Goal: Task Accomplishment & Management: Manage account settings

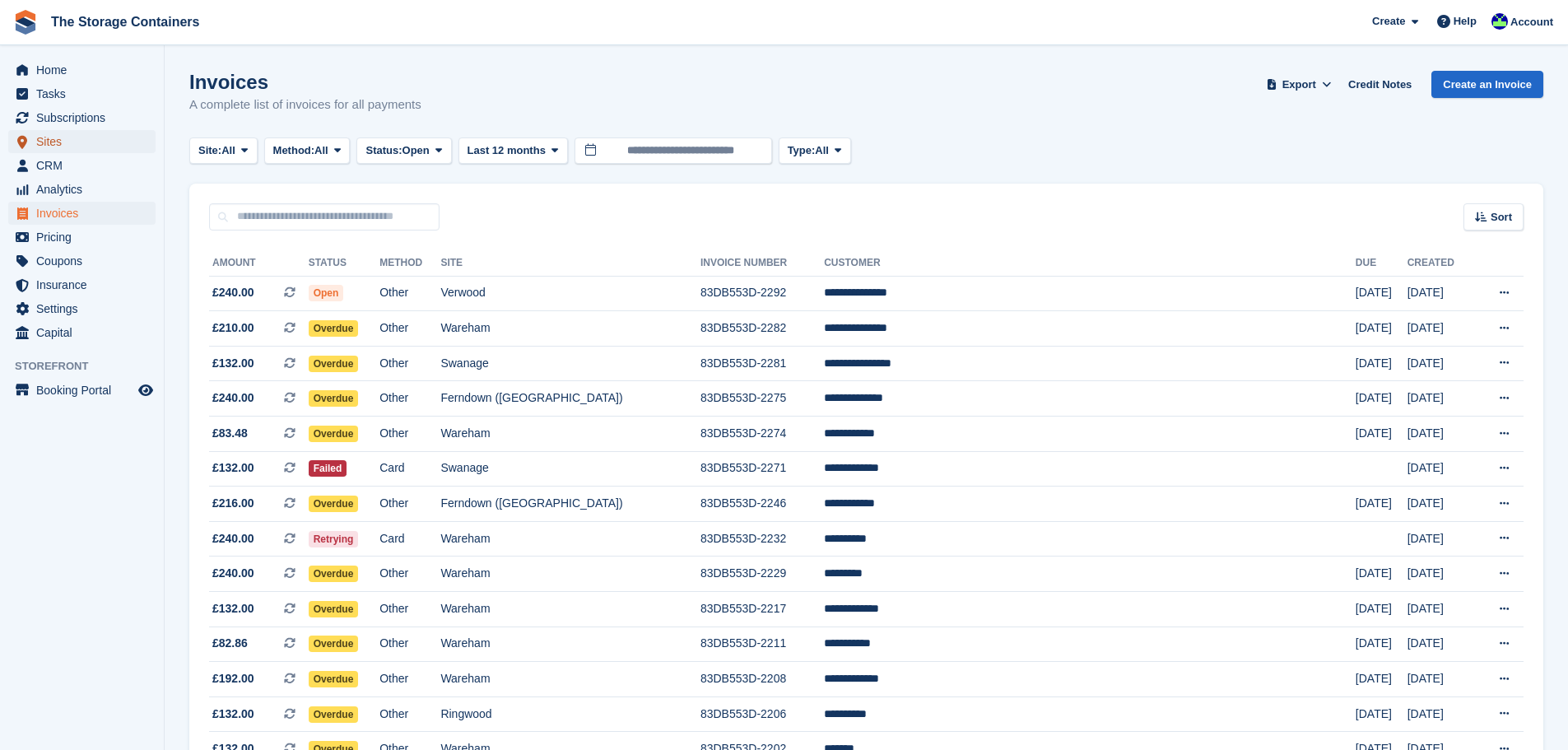
click at [57, 135] on span "Sites" at bounding box center [86, 141] width 99 height 23
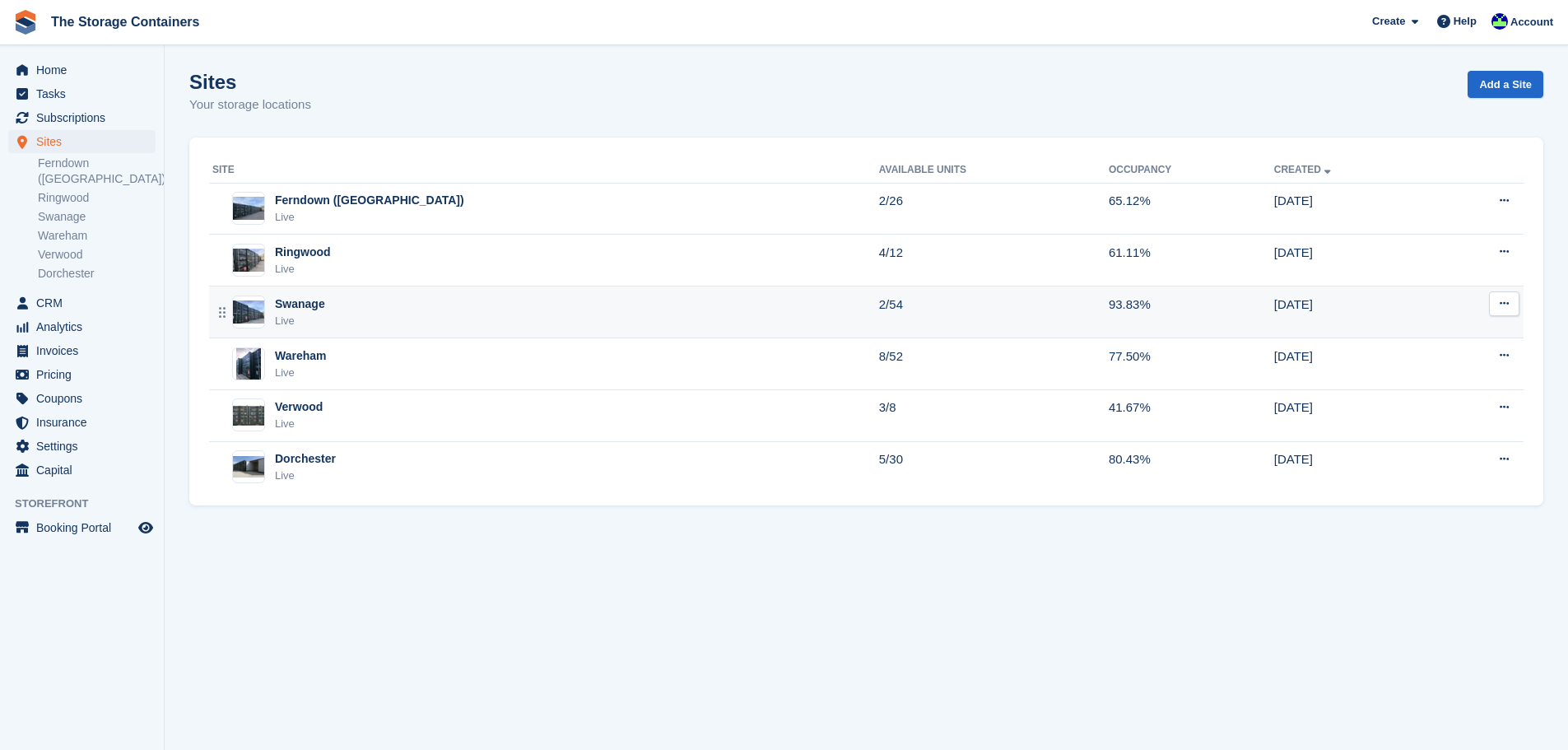
click at [421, 313] on div "Swanage Live" at bounding box center [546, 312] width 667 height 33
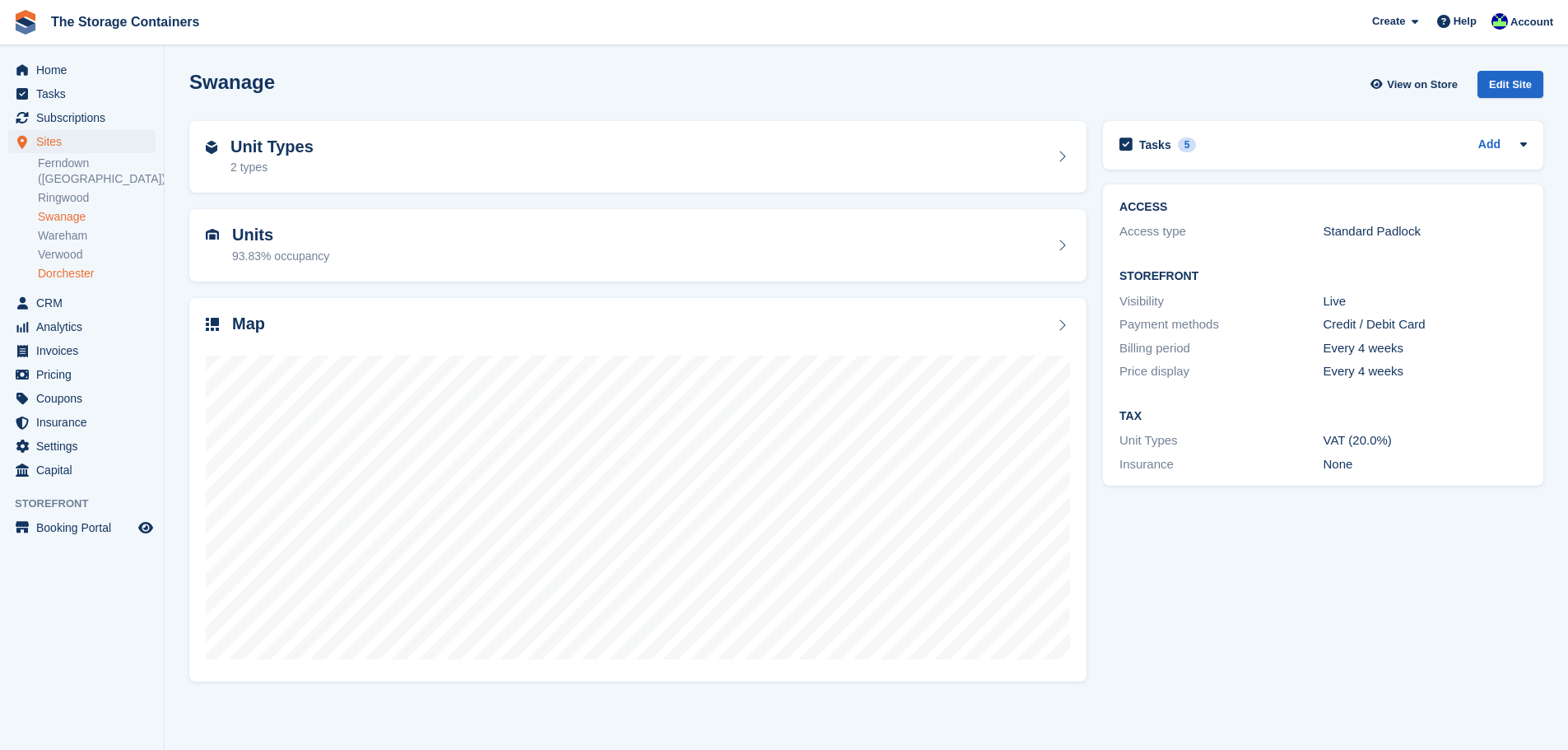
click at [89, 266] on link "Dorchester" at bounding box center [96, 274] width 117 height 15
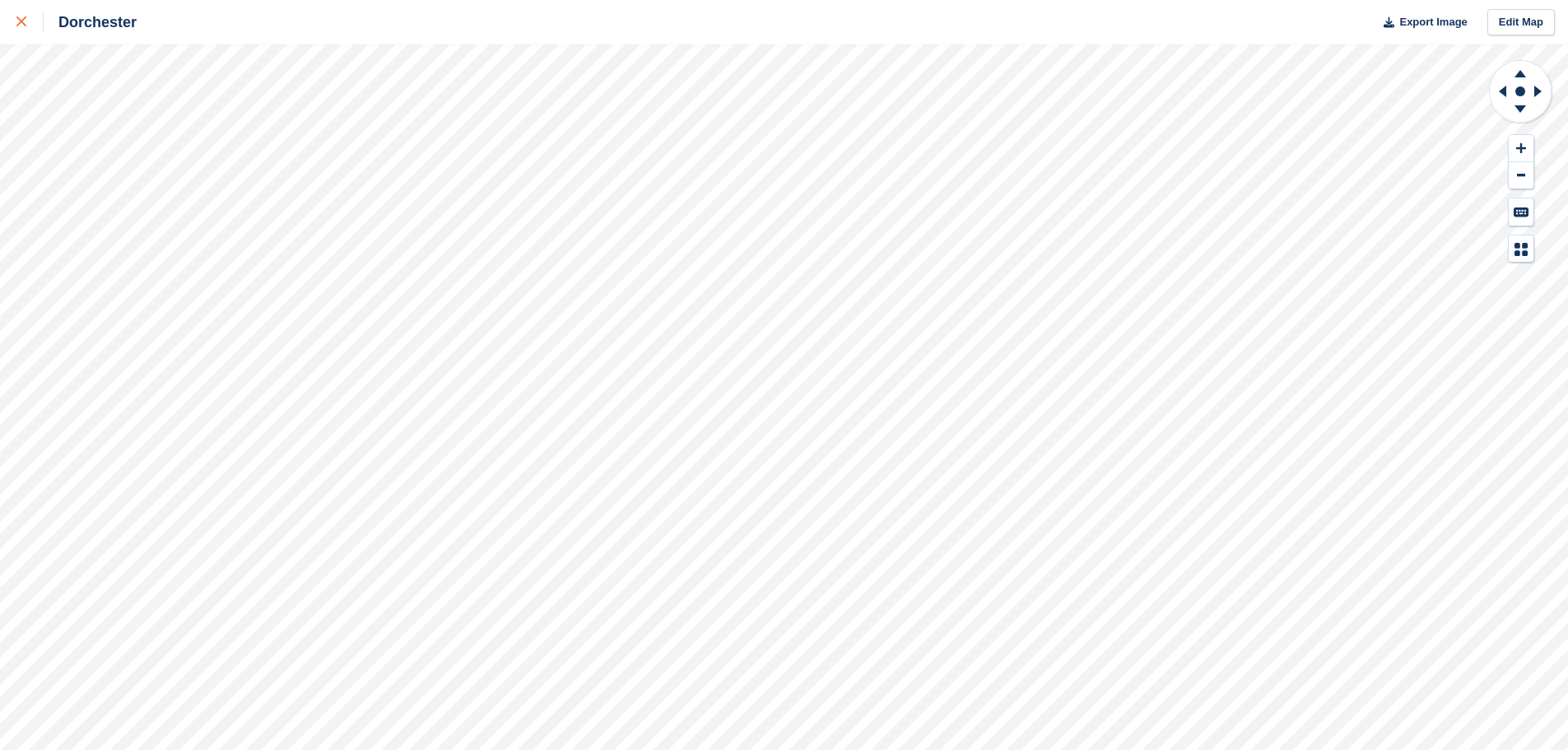
click at [15, 25] on link at bounding box center [22, 22] width 44 height 45
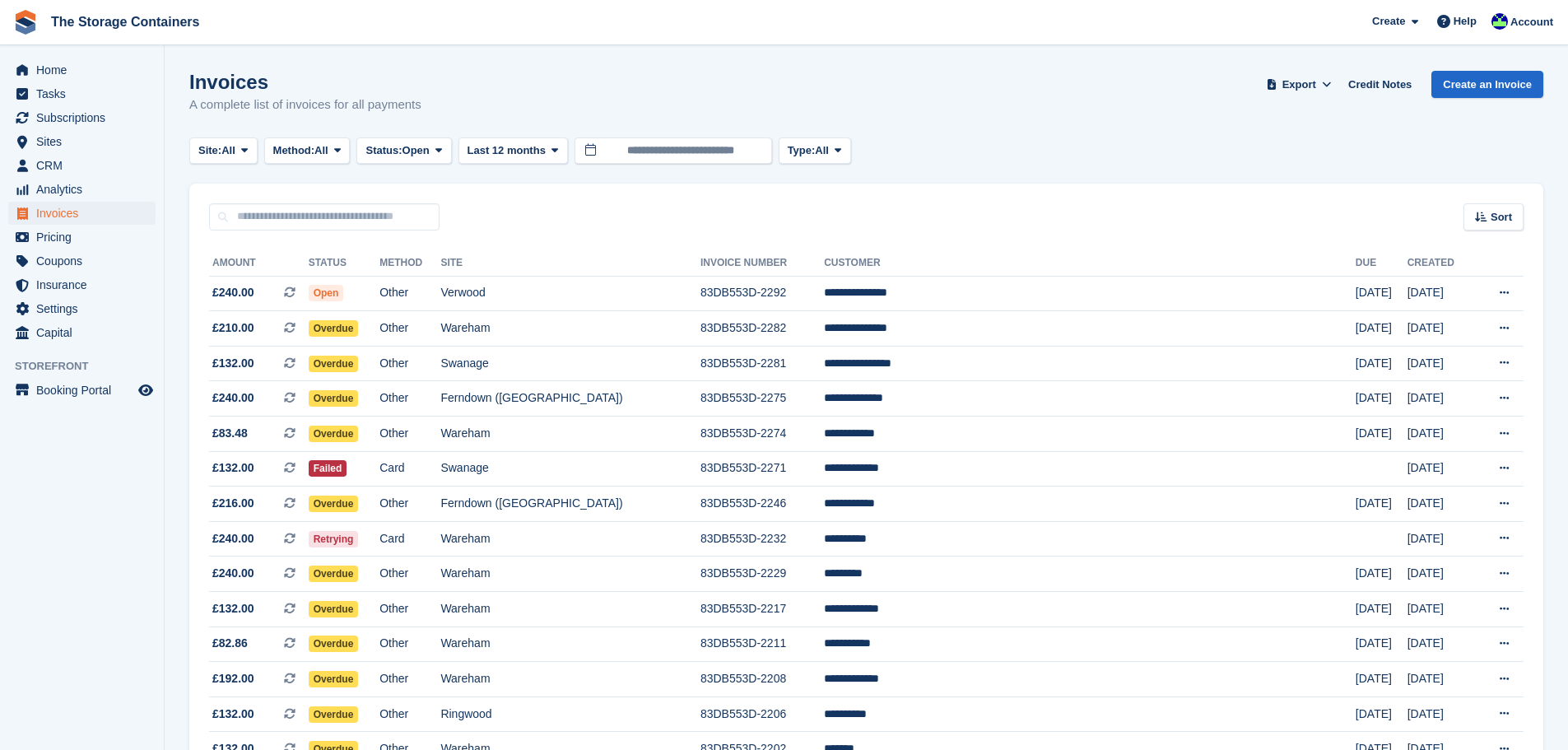
scroll to position [380, 0]
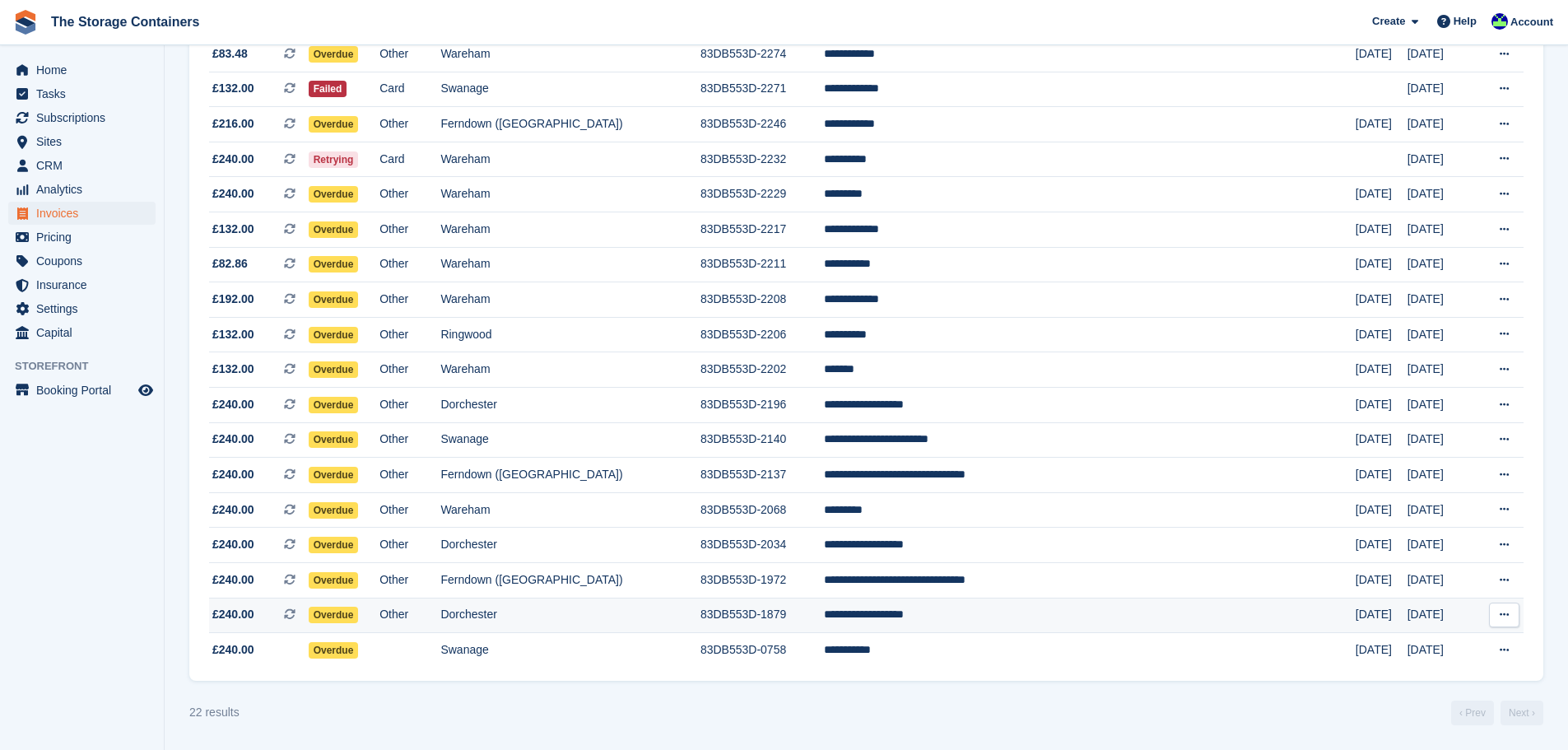
click at [810, 608] on td "83DB553D-1879" at bounding box center [762, 615] width 123 height 35
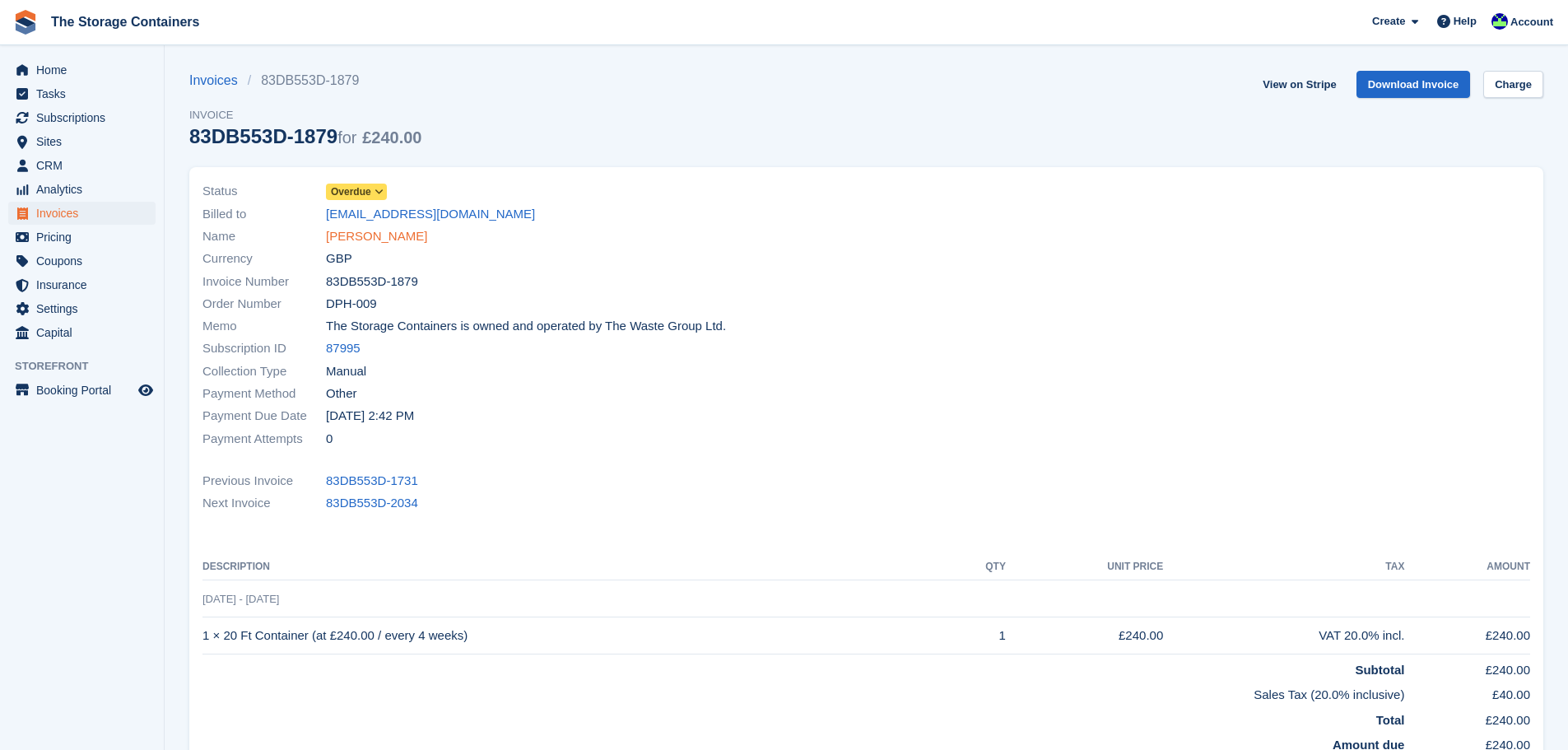
click at [348, 230] on link "[PERSON_NAME]" at bounding box center [377, 237] width 101 height 19
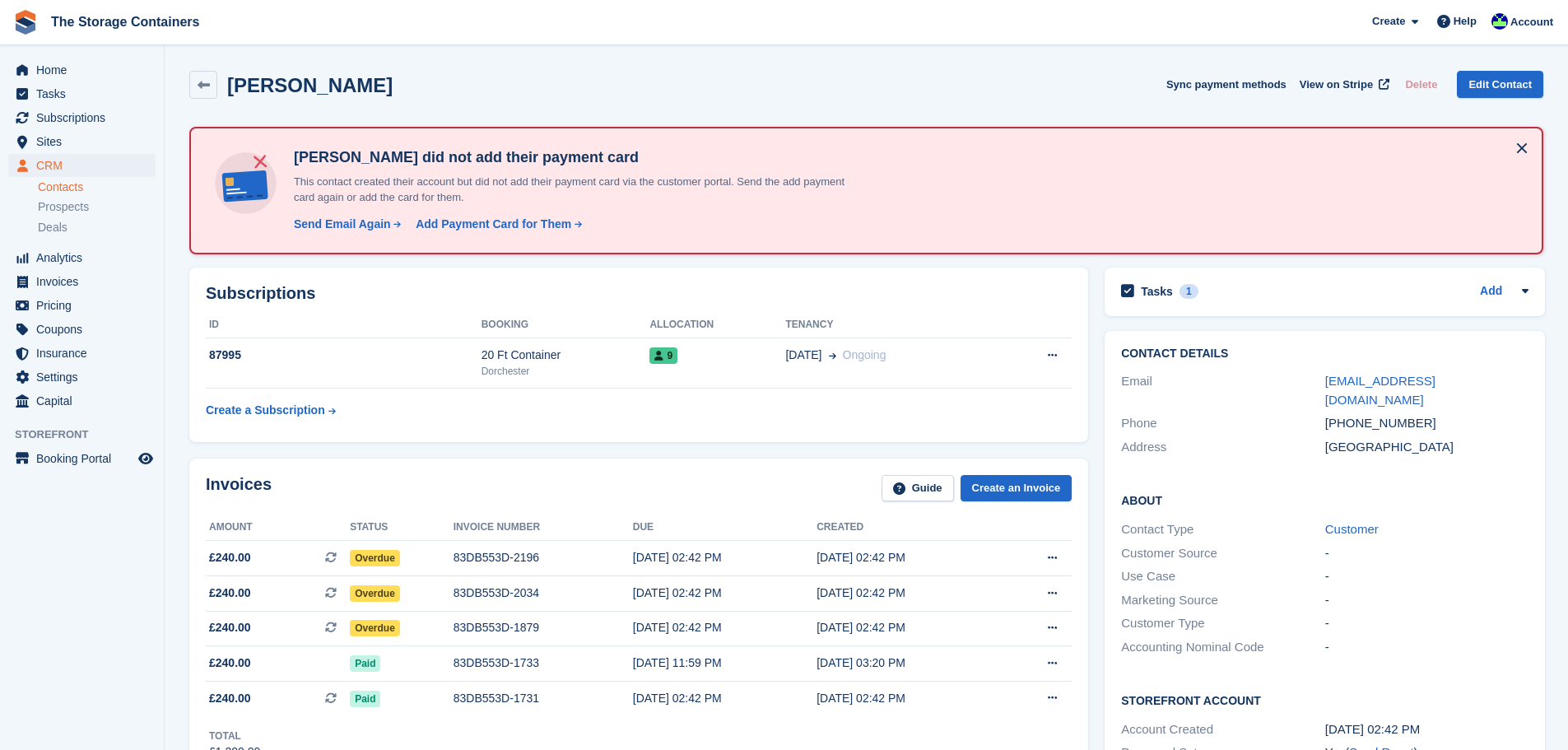
click at [865, 451] on div "Invoices Guide Create an Invoice Amount Status Invoice number Due Created £240.…" at bounding box center [639, 618] width 916 height 336
drag, startPoint x: 415, startPoint y: 87, endPoint x: 231, endPoint y: 91, distance: 184.0
click at [231, 91] on div "Christopher Tarrant Sync payment methods View on Stripe Delete Edit Contact" at bounding box center [867, 84] width 1354 height 28
copy h2 "[PERSON_NAME]"
click at [491, 549] on td "83DB553D-2196" at bounding box center [544, 558] width 179 height 35
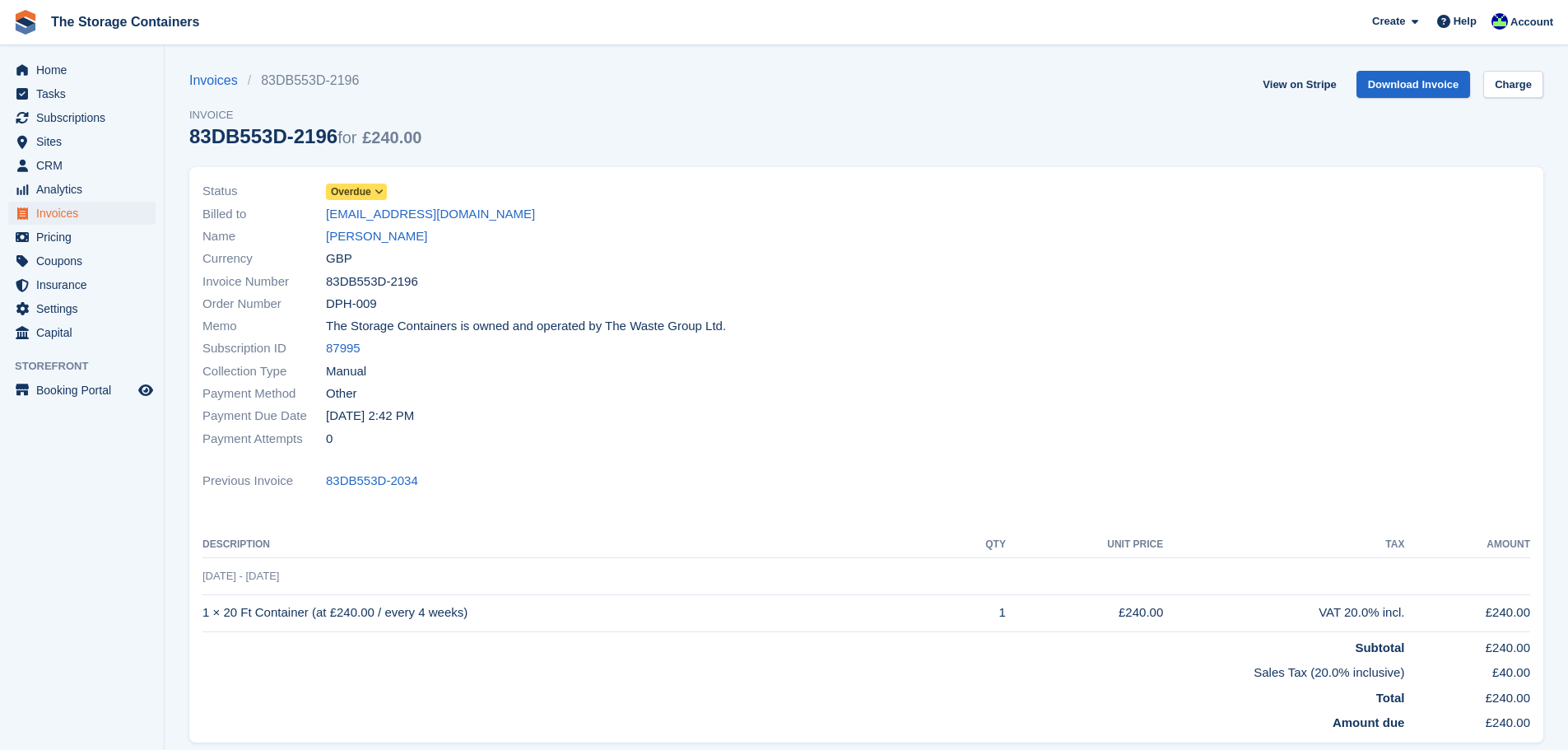
click at [402, 240] on link "[PERSON_NAME]" at bounding box center [377, 237] width 101 height 19
